Goal: Task Accomplishment & Management: Manage account settings

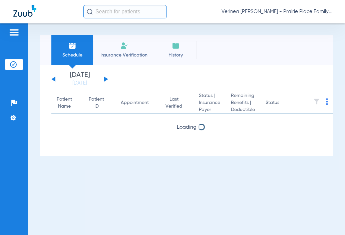
click at [268, 34] on div "Schedule Insurance Verification History Last Appt. Sync Time: [DATE] - 05:18 PM…" at bounding box center [186, 128] width 317 height 211
click at [192, 129] on span "Loading" at bounding box center [187, 127] width 20 height 5
drag, startPoint x: 192, startPoint y: 129, endPoint x: 170, endPoint y: 126, distance: 23.0
click at [170, 126] on div "Loading" at bounding box center [186, 126] width 271 height 7
click at [306, 19] on div "Verinea [PERSON_NAME] - Prairie Place Family Dental" at bounding box center [172, 11] width 345 height 23
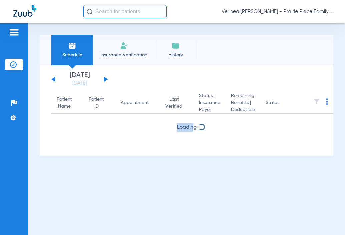
click at [306, 11] on span "Verinea [PERSON_NAME] - Prairie Place Family Dental" at bounding box center [277, 11] width 110 height 7
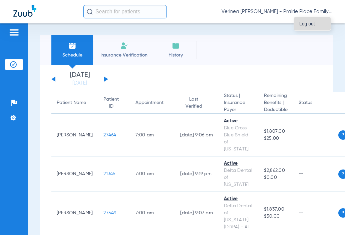
click at [314, 24] on span "Log out" at bounding box center [313, 23] width 26 height 5
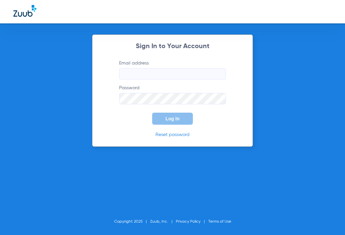
type input "[EMAIL_ADDRESS][DOMAIN_NAME]"
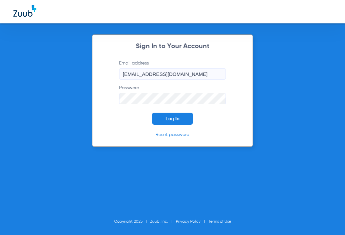
click at [125, 172] on div "Sign In to Your Account Email address [EMAIL_ADDRESS][DOMAIN_NAME] Password Log…" at bounding box center [172, 117] width 345 height 235
click at [128, 152] on div "Sign In to Your Account Email address [EMAIL_ADDRESS][DOMAIN_NAME] Password Log…" at bounding box center [172, 117] width 345 height 235
click at [183, 117] on button "Log In" at bounding box center [172, 119] width 41 height 12
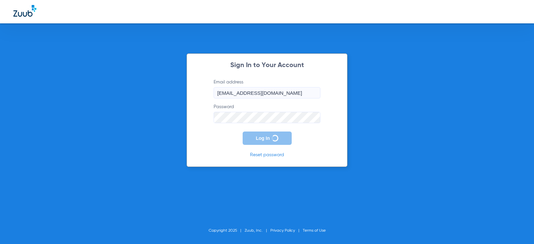
click at [157, 123] on div "Sign In to Your Account Email address [EMAIL_ADDRESS][DOMAIN_NAME] Password Log…" at bounding box center [267, 122] width 534 height 244
